Goal: Check status: Check status

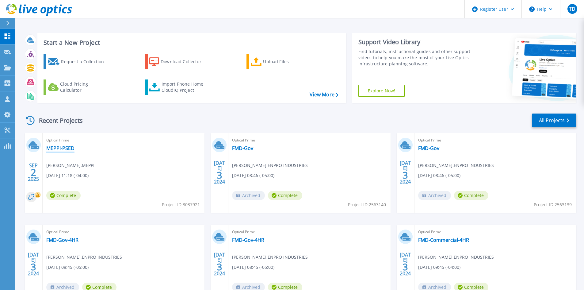
click at [67, 148] on link "MEPPI-PSED" at bounding box center [60, 148] width 28 height 6
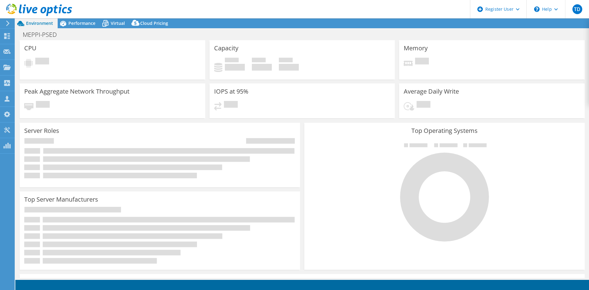
select select "USD"
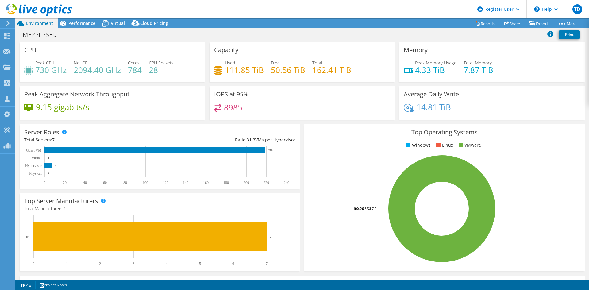
select select "USD"
